Goal: Transaction & Acquisition: Purchase product/service

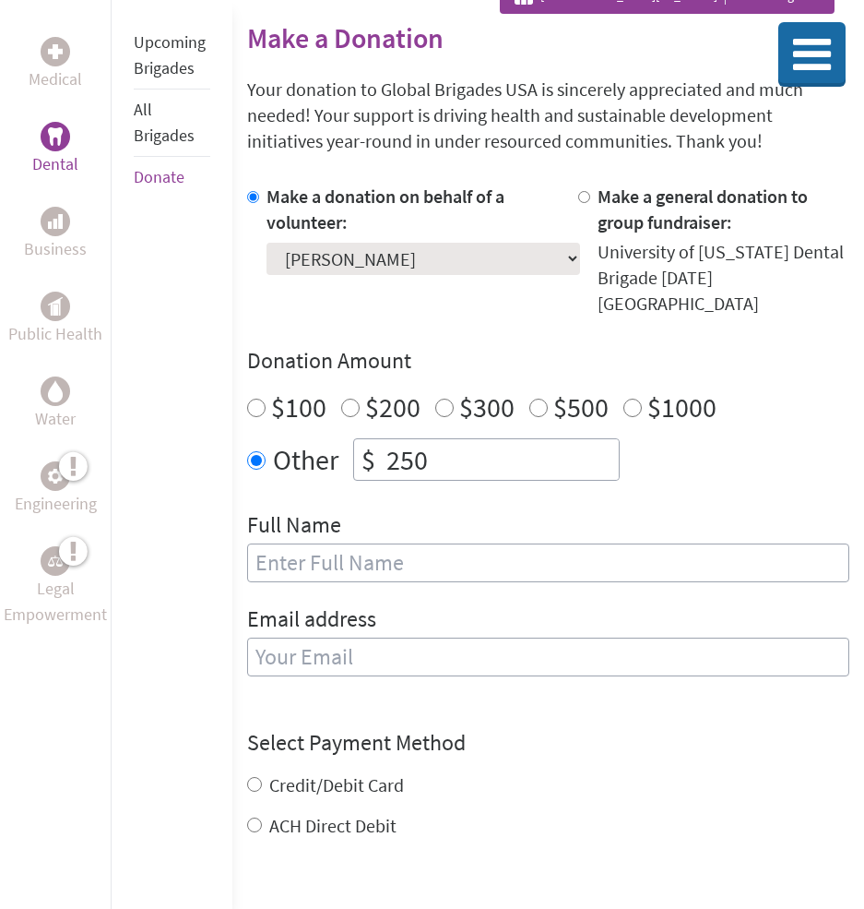
scroll to position [351, 0]
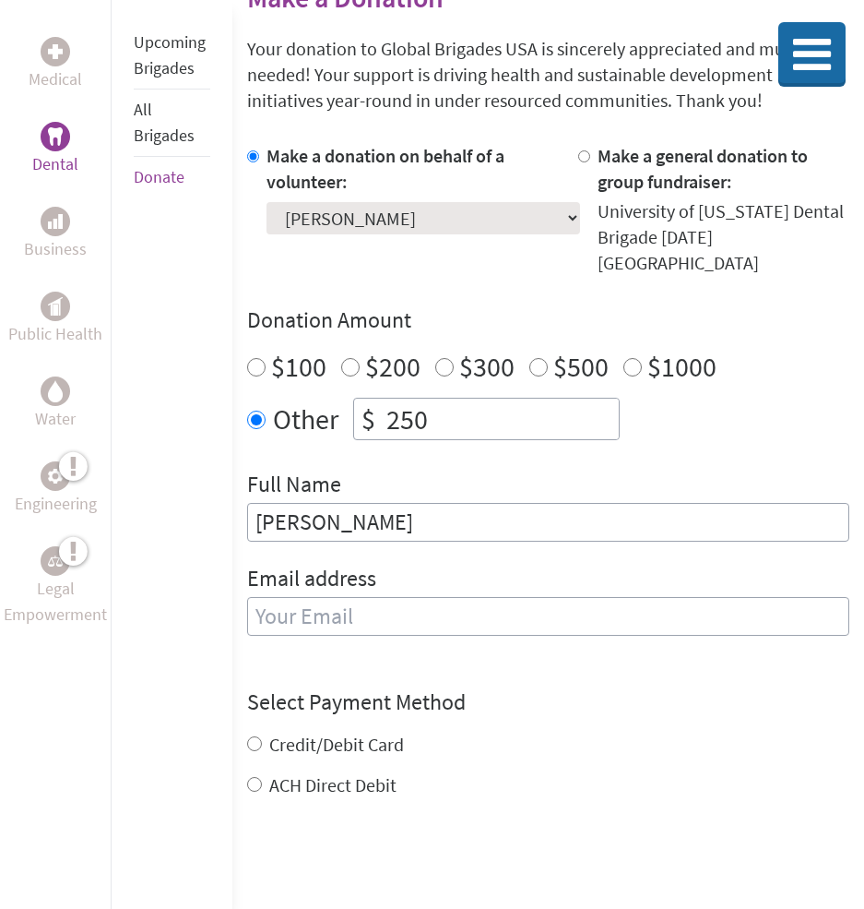
type input "[PERSON_NAME]"
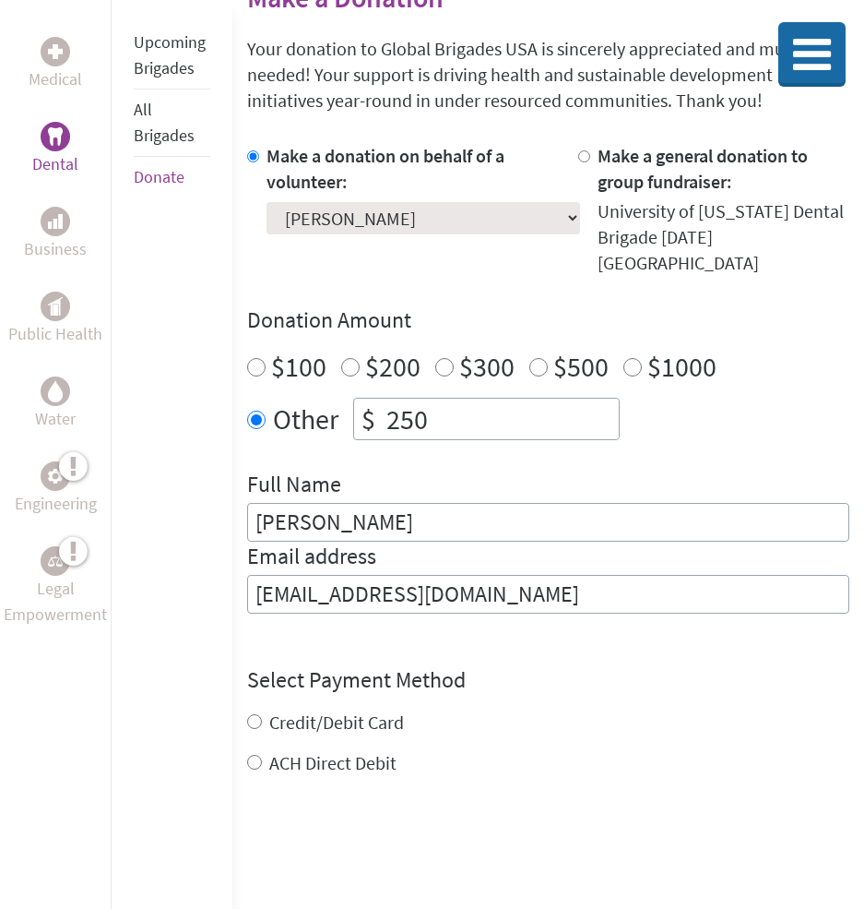
type input "jmense12@gmail.com"
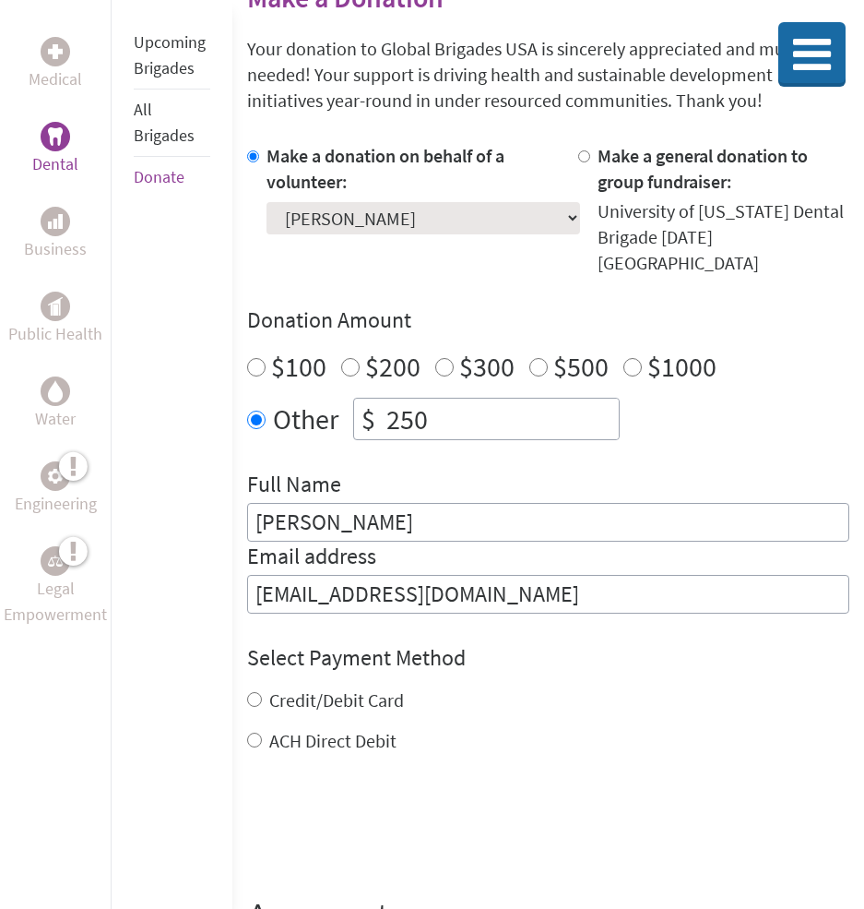
click at [638, 692] on div "Credit/Debit Card ACH Direct Debit" at bounding box center [548, 720] width 602 height 66
click at [380, 688] on label "Credit/Debit Card" at bounding box center [336, 699] width 135 height 23
click at [262, 692] on input "Credit/Debit Card" at bounding box center [254, 699] width 15 height 15
radio input "true"
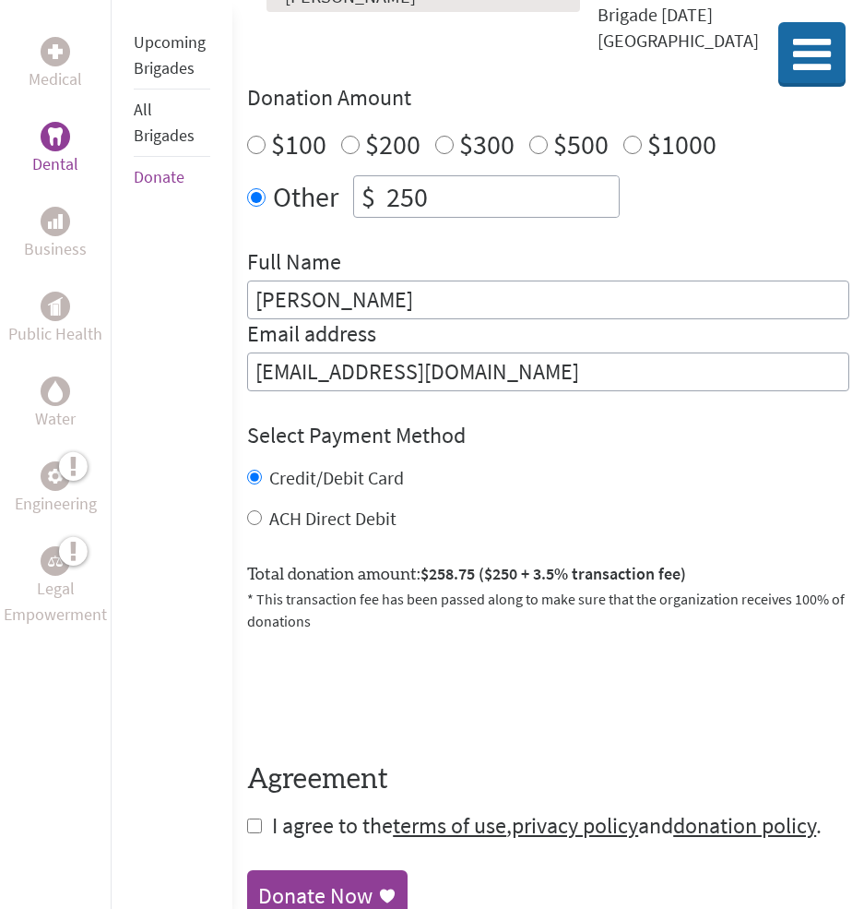
scroll to position [627, 0]
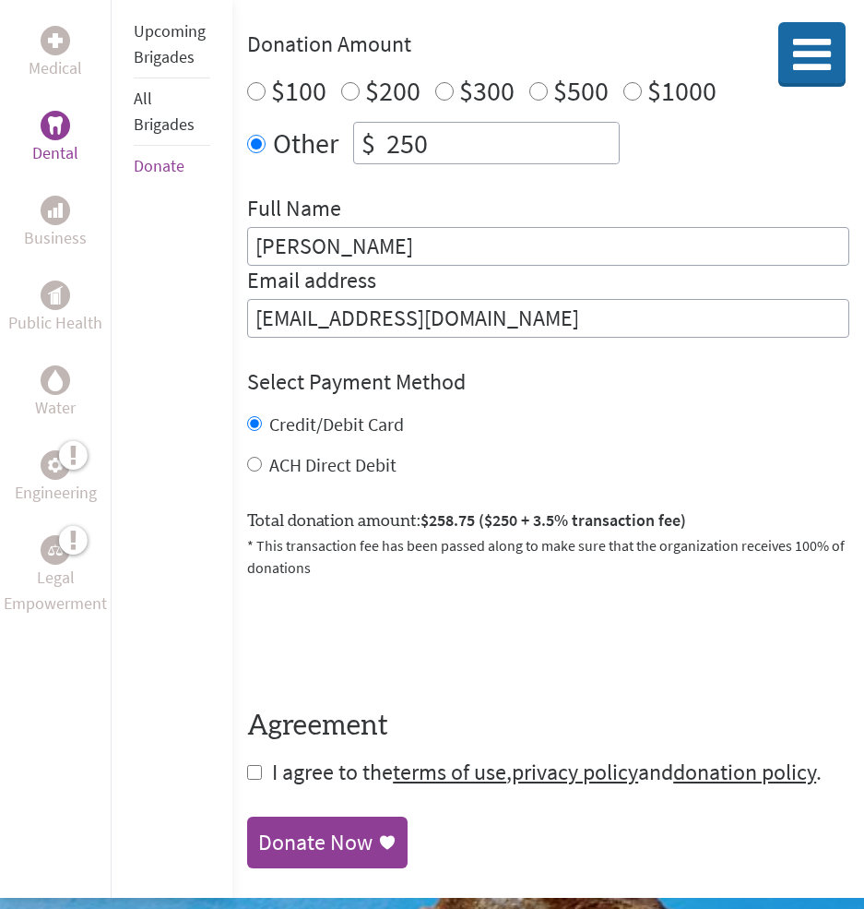
click at [259, 765] on input "checkbox" at bounding box center [254, 772] width 15 height 15
checkbox input "true"
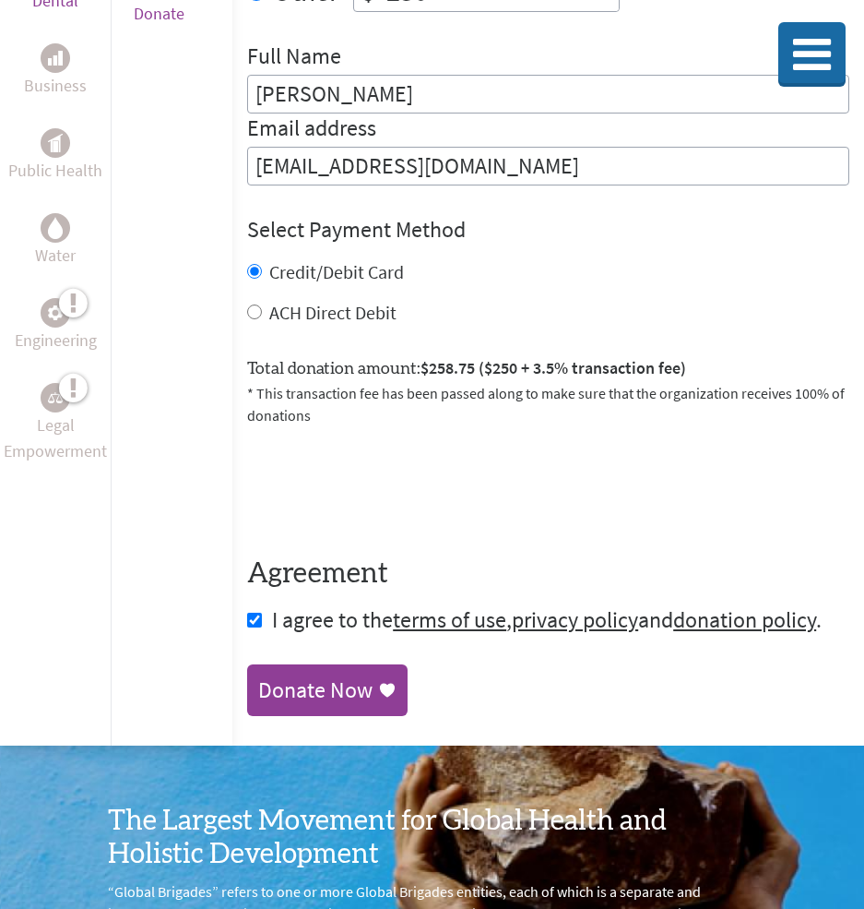
scroll to position [823, 0]
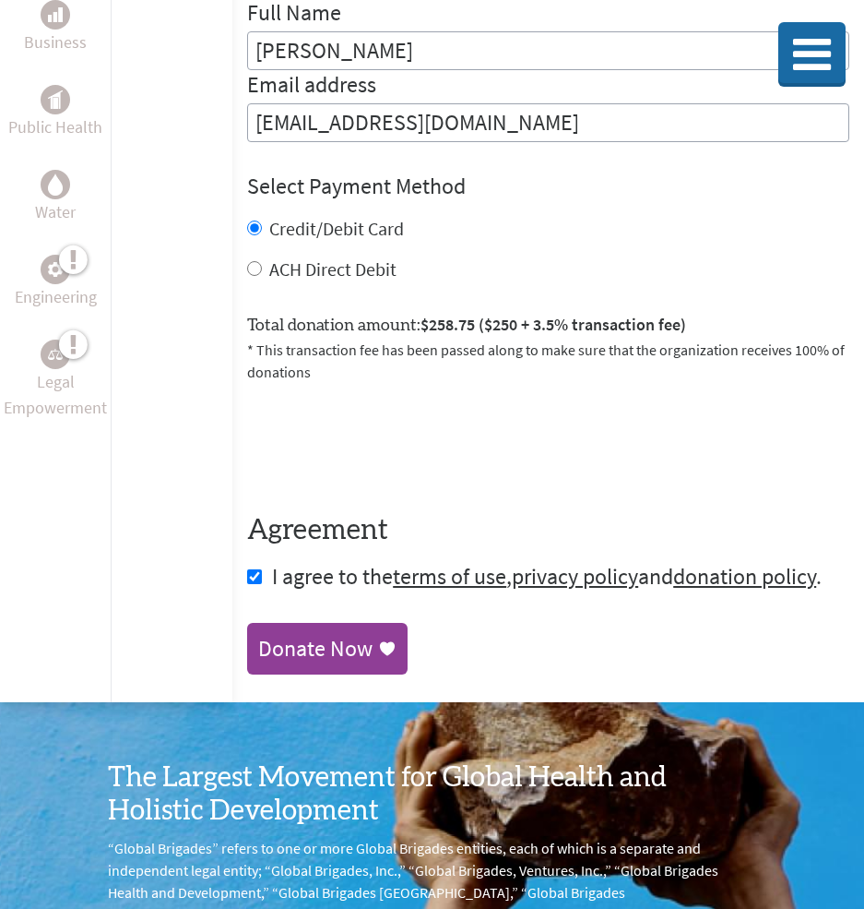
click at [367, 634] on div "Donate Now" at bounding box center [315, 649] width 114 height 30
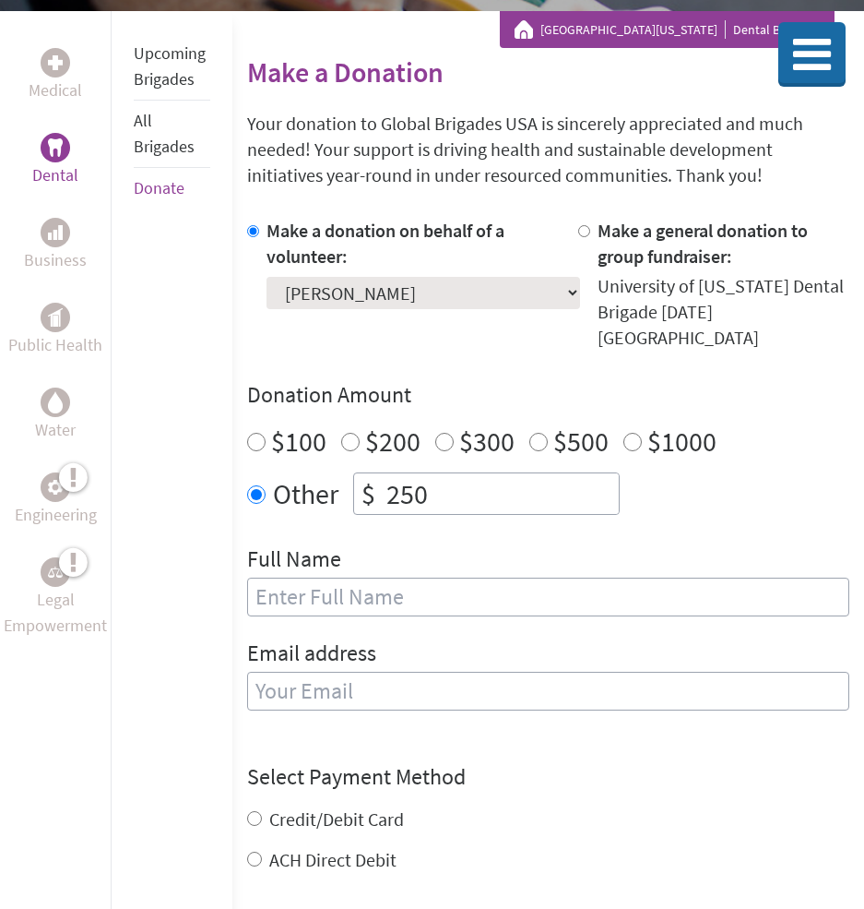
scroll to position [282, 0]
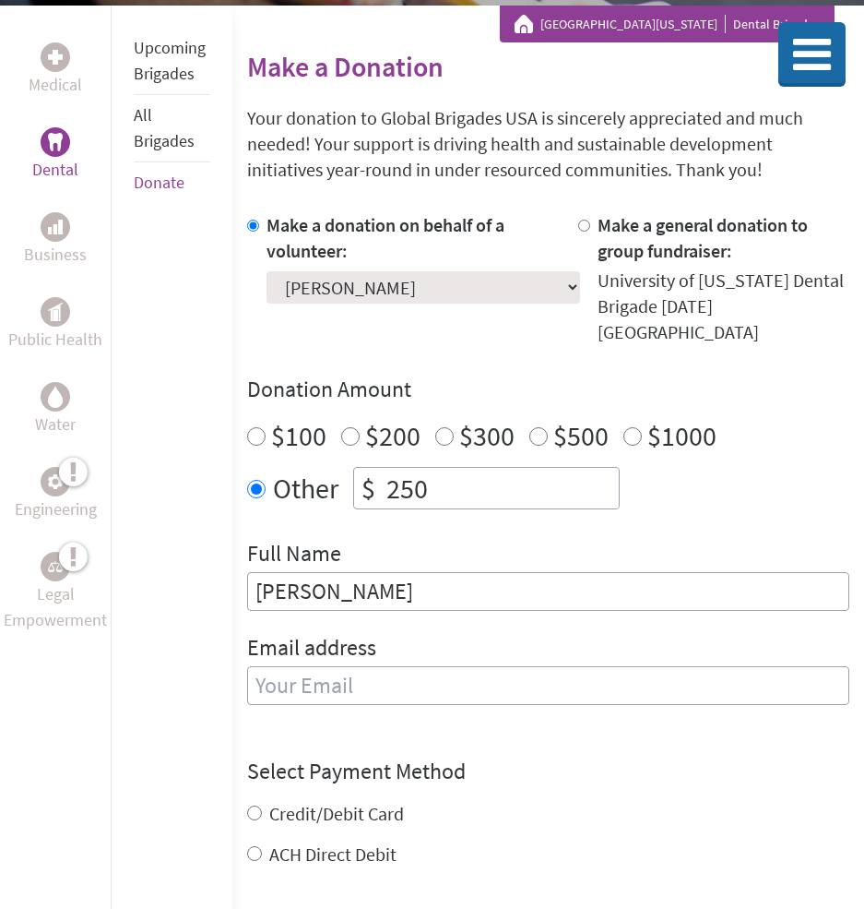
type input "[PERSON_NAME]"
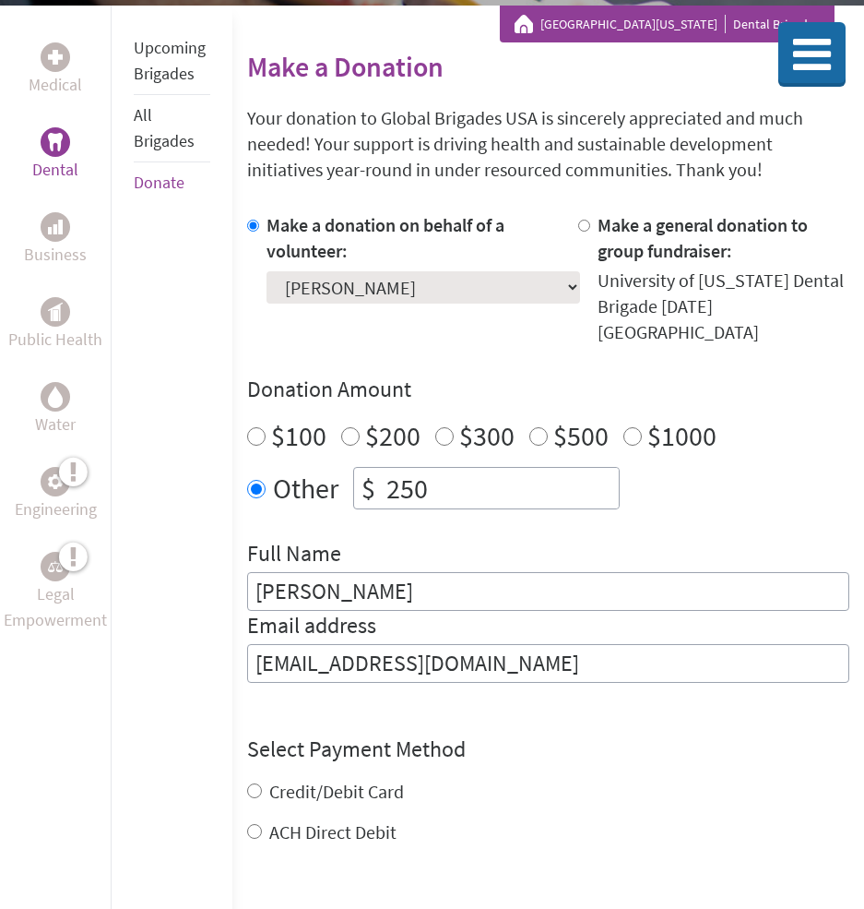
type input "jmense12@gmail.com"
click at [359, 779] on div "Credit/Debit Card ACH Direct Debit" at bounding box center [548, 812] width 602 height 66
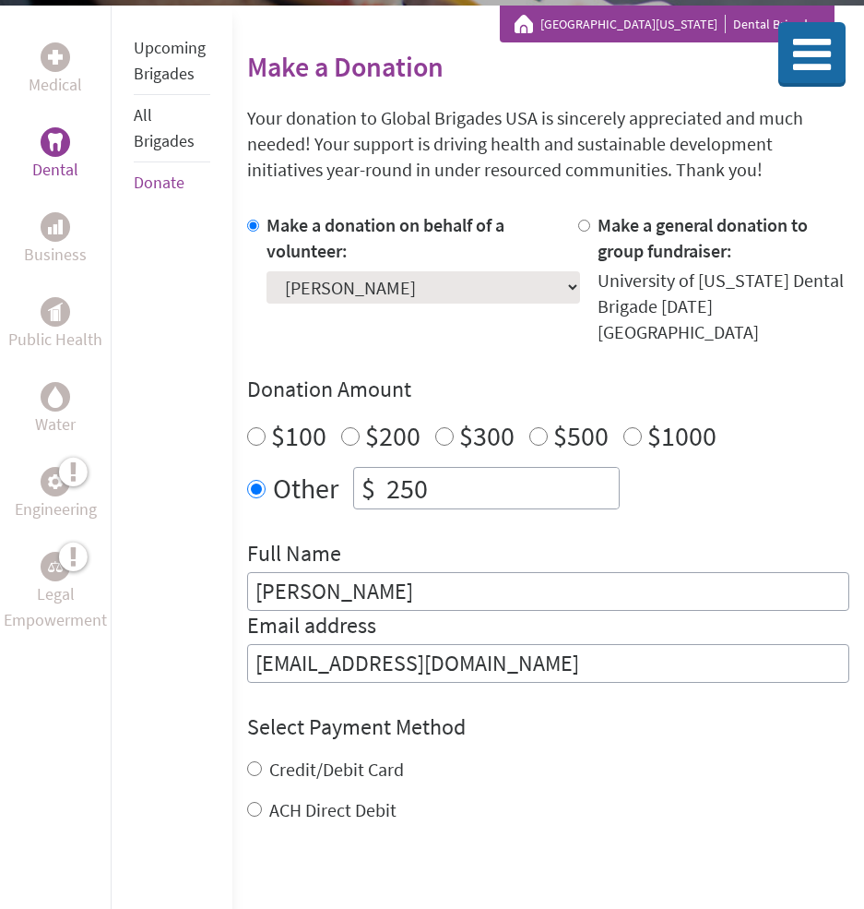
click at [249, 761] on input "Credit/Debit Card" at bounding box center [254, 768] width 15 height 15
radio input "true"
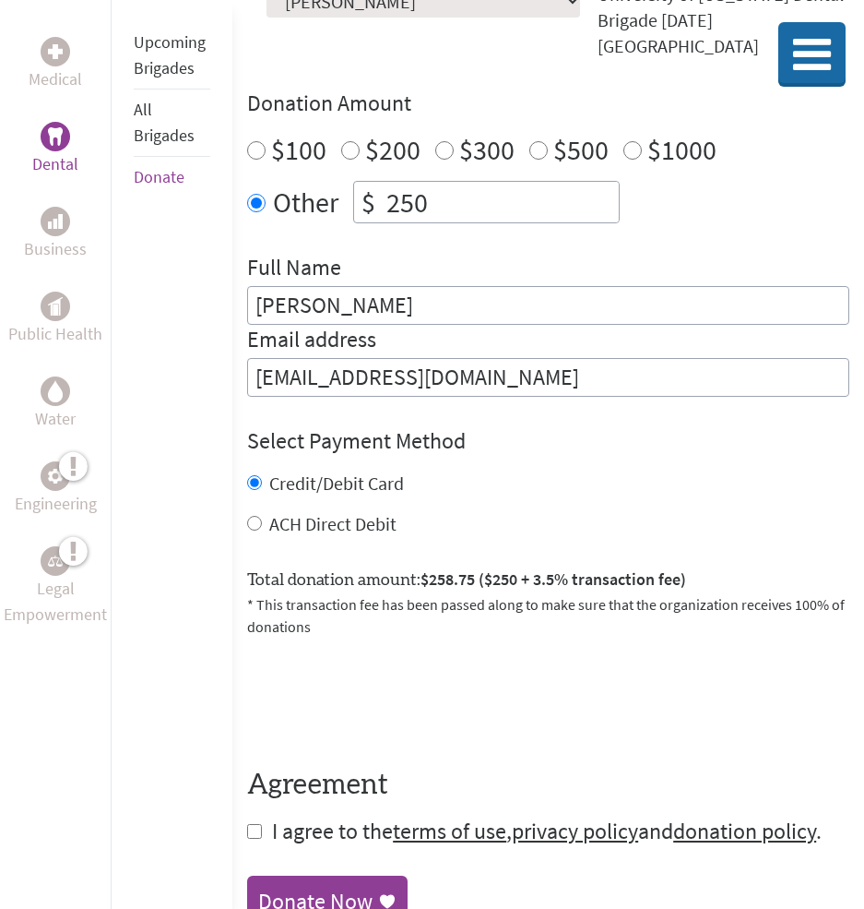
scroll to position [578, 0]
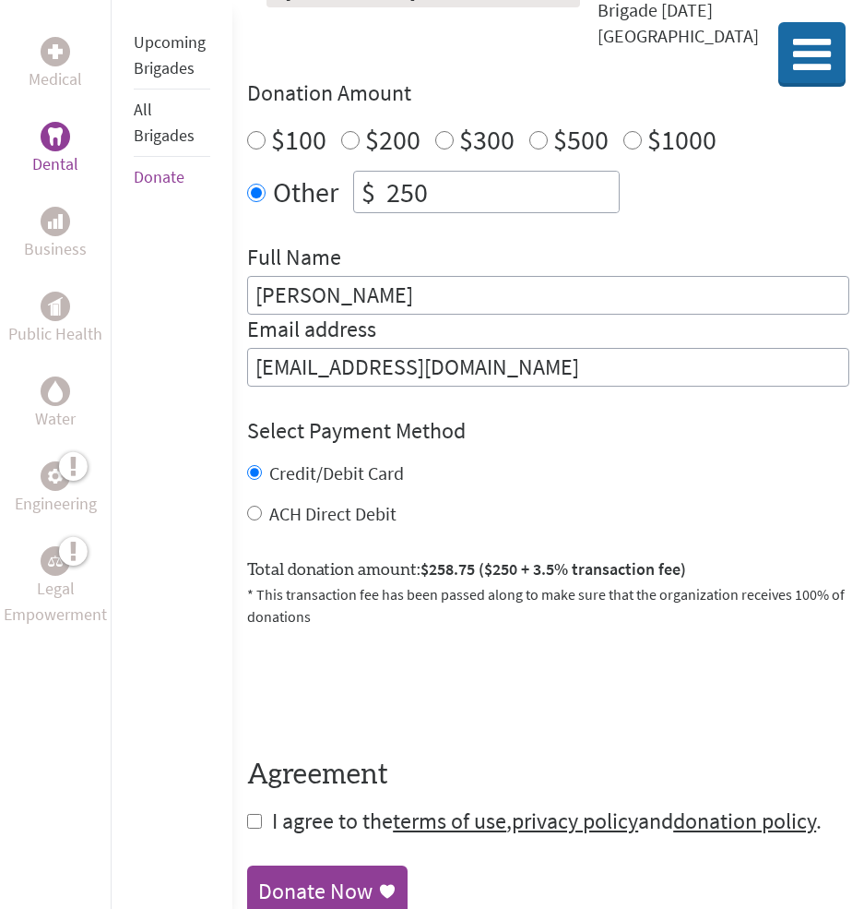
click at [254, 814] on input "checkbox" at bounding box center [254, 821] width 15 height 15
checkbox input "true"
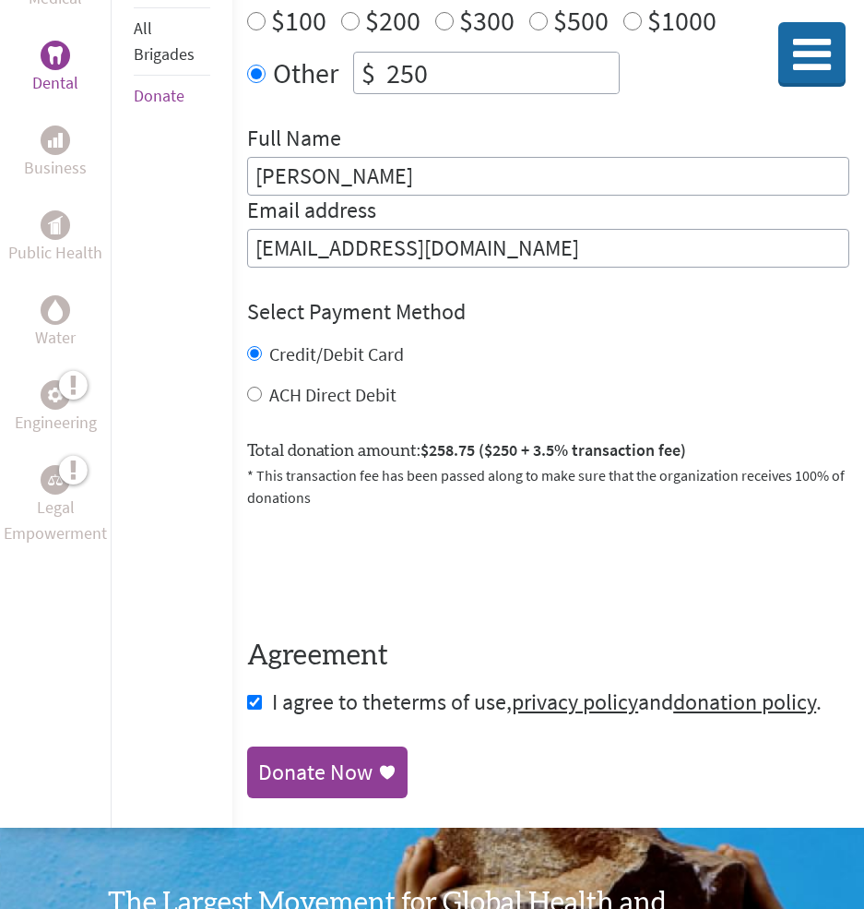
scroll to position [702, 0]
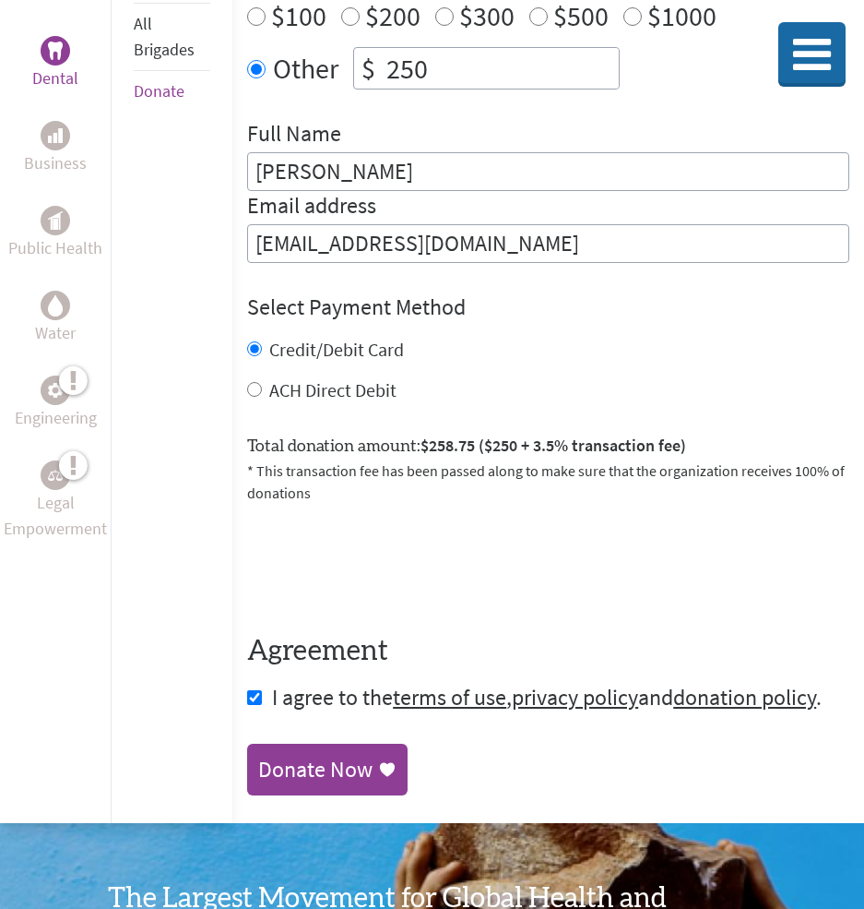
click at [366, 755] on div "Donate Now" at bounding box center [315, 770] width 114 height 30
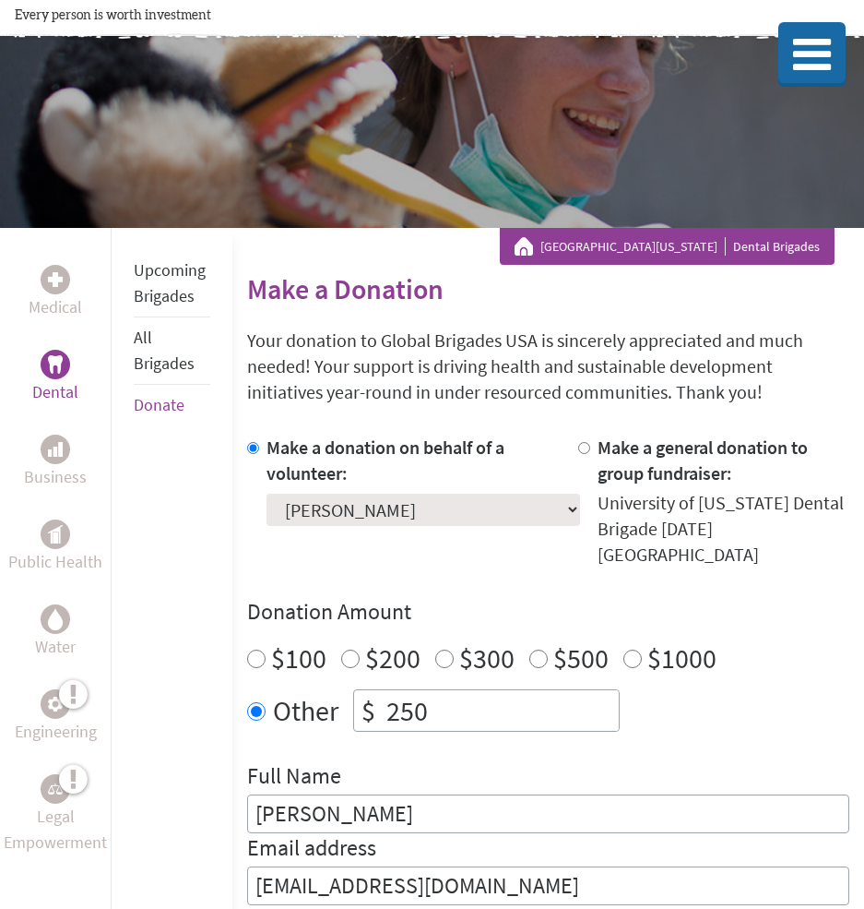
scroll to position [85, 0]
